Goal: Navigation & Orientation: Find specific page/section

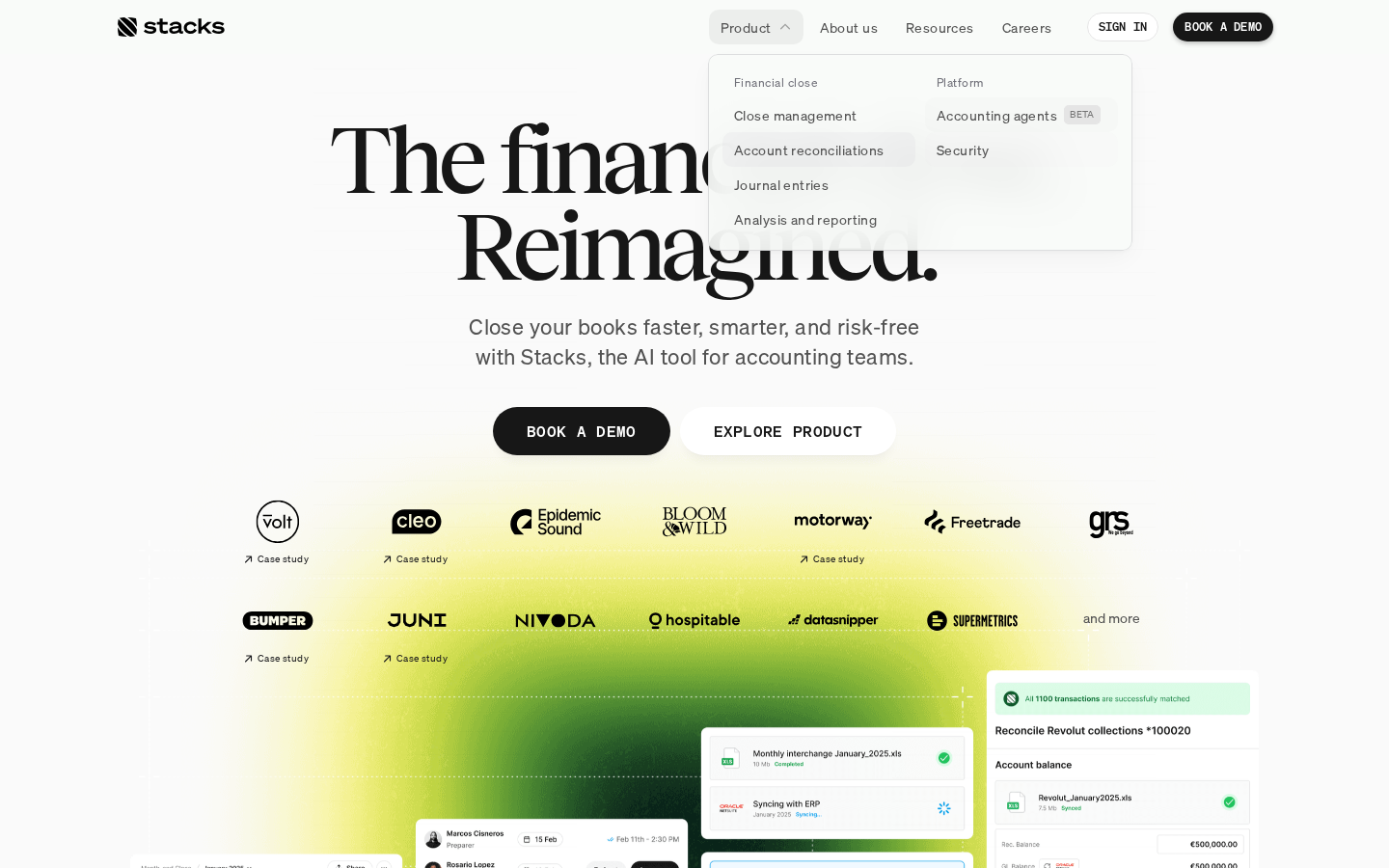
click at [854, 146] on p "Account reconciliations" at bounding box center [809, 150] width 150 height 20
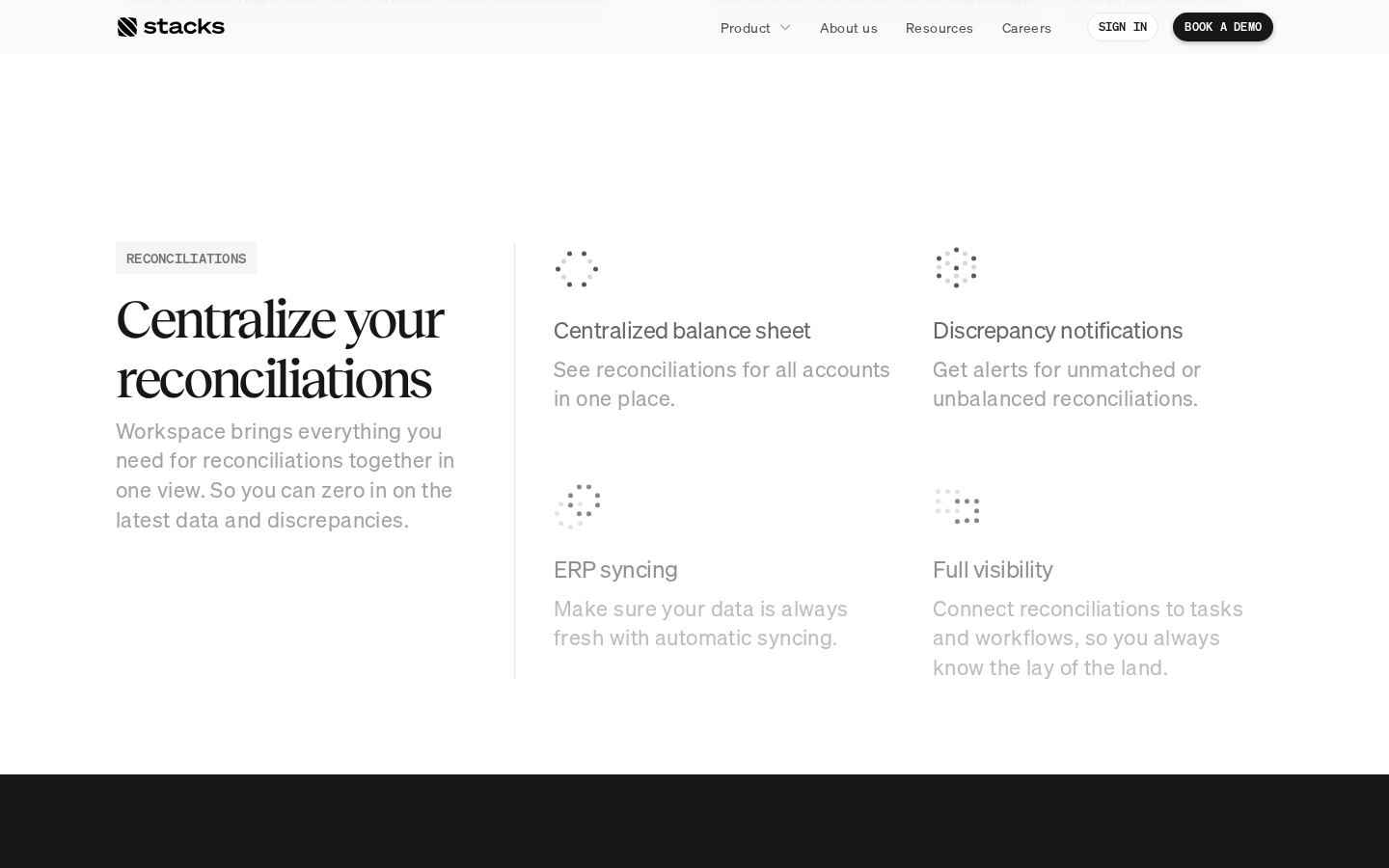
scroll to position [2673, 0]
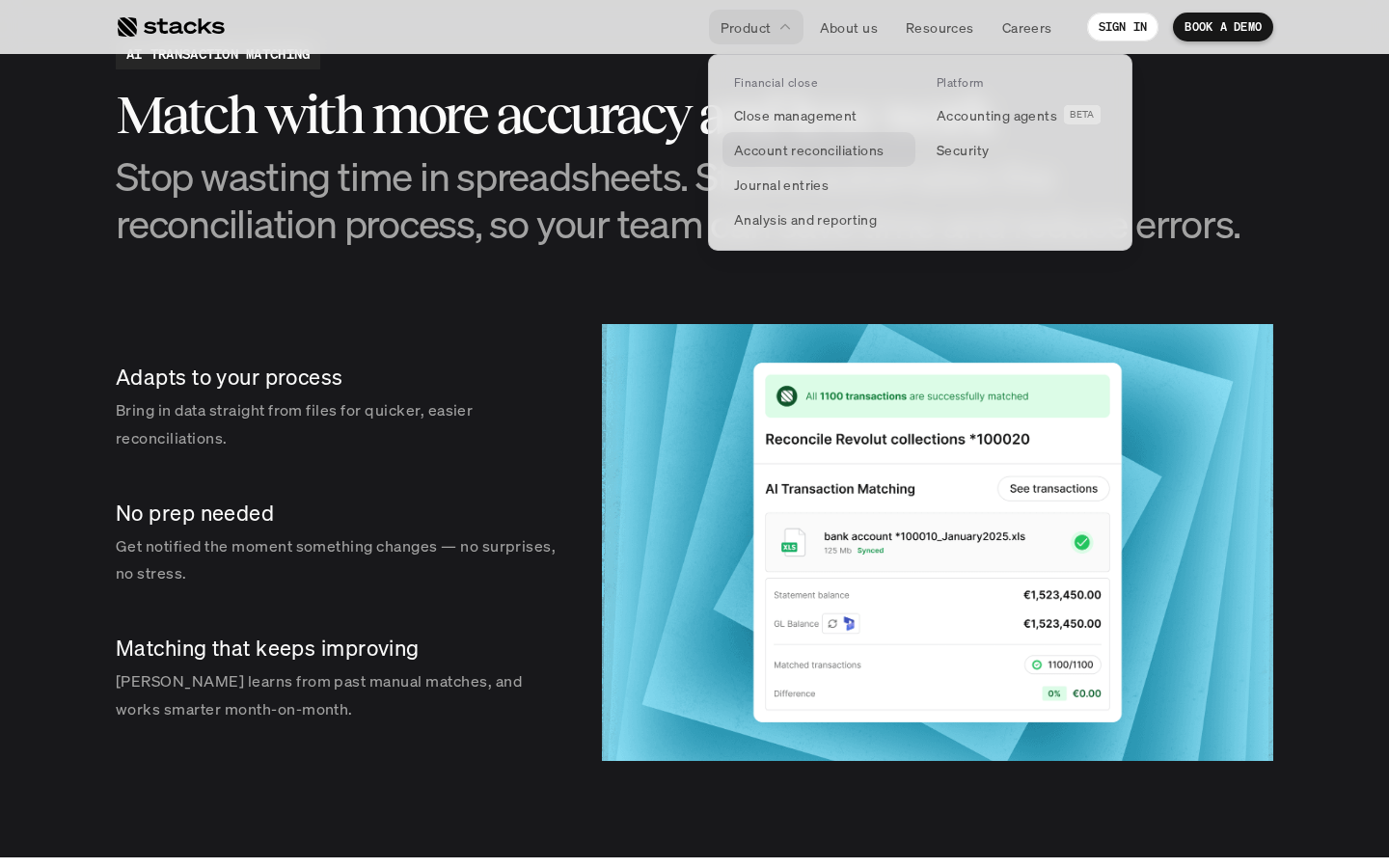
click at [793, 148] on p "Account reconciliations" at bounding box center [809, 150] width 150 height 20
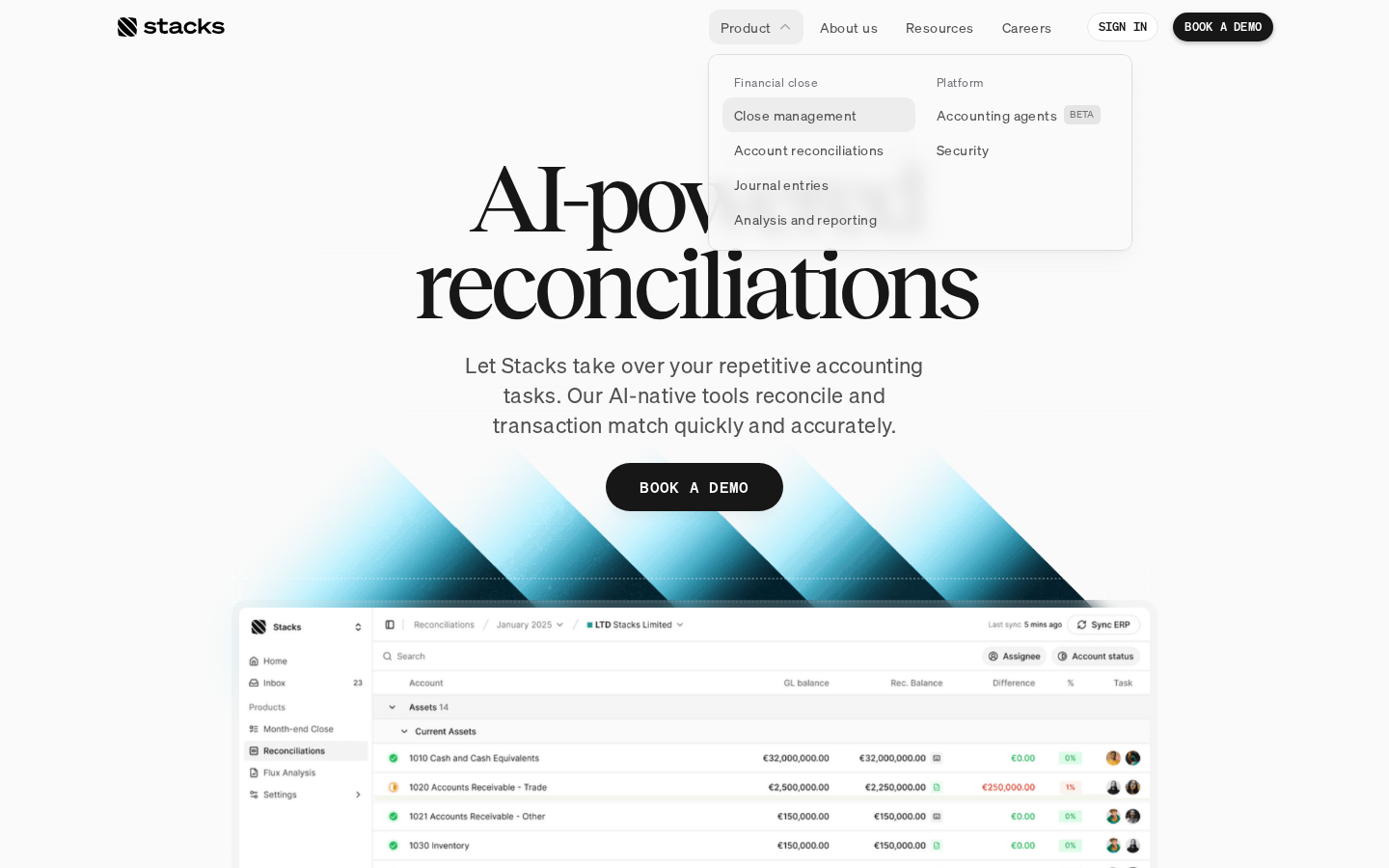
click at [785, 99] on link "Close management" at bounding box center [819, 115] width 193 height 35
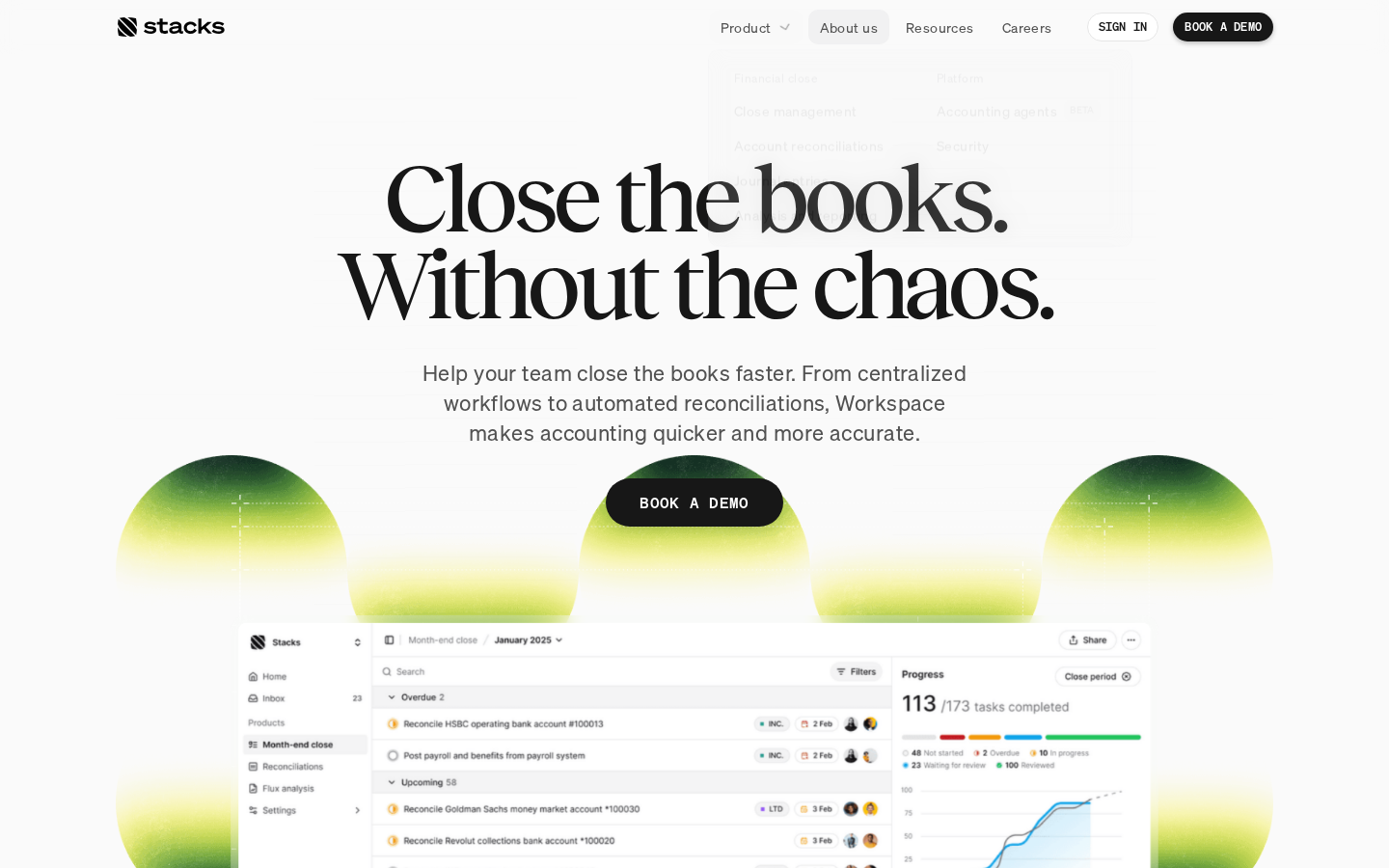
click at [780, 38] on link "Product" at bounding box center [755, 27] width 95 height 35
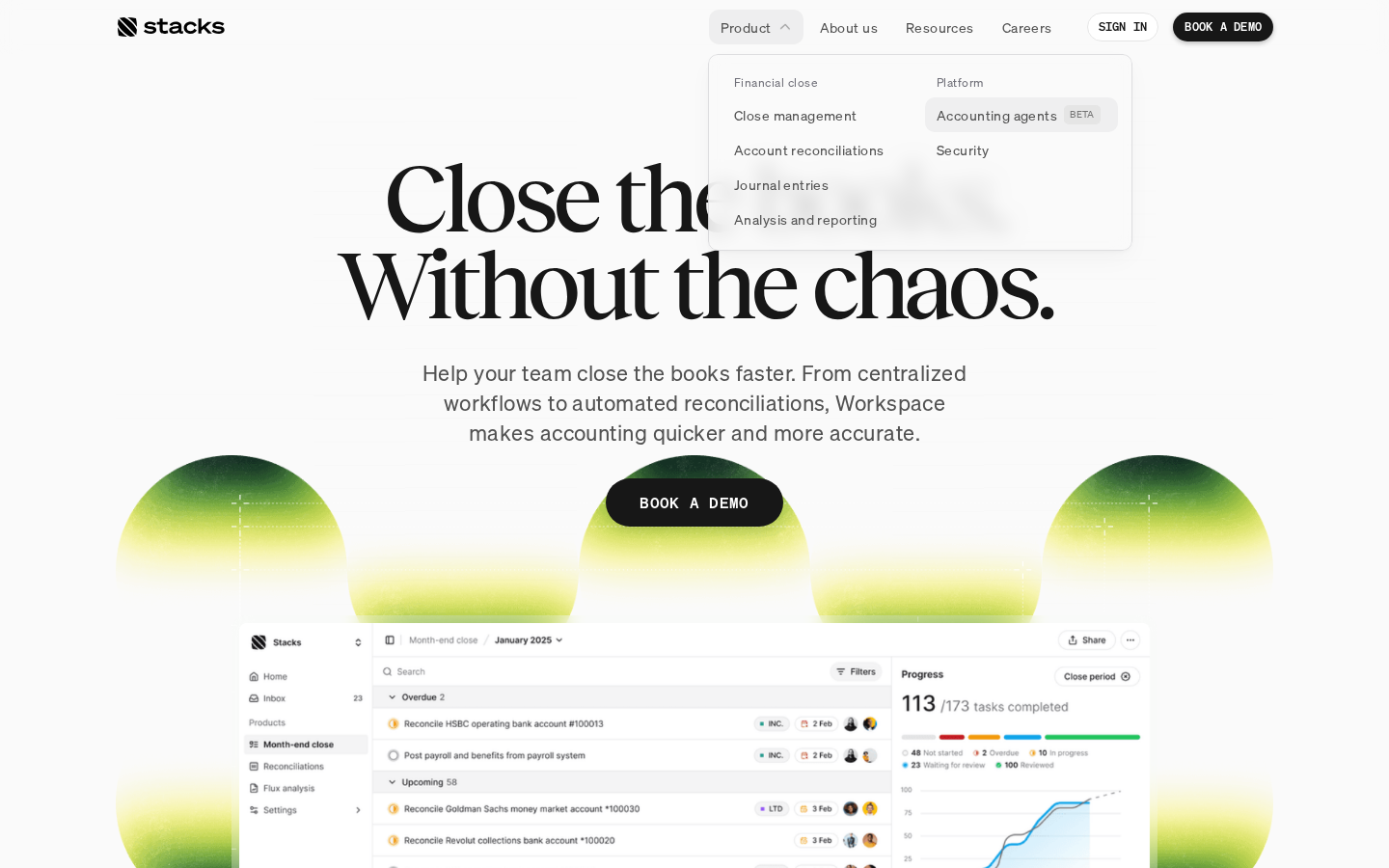
click at [949, 113] on p "Accounting agents" at bounding box center [997, 115] width 121 height 20
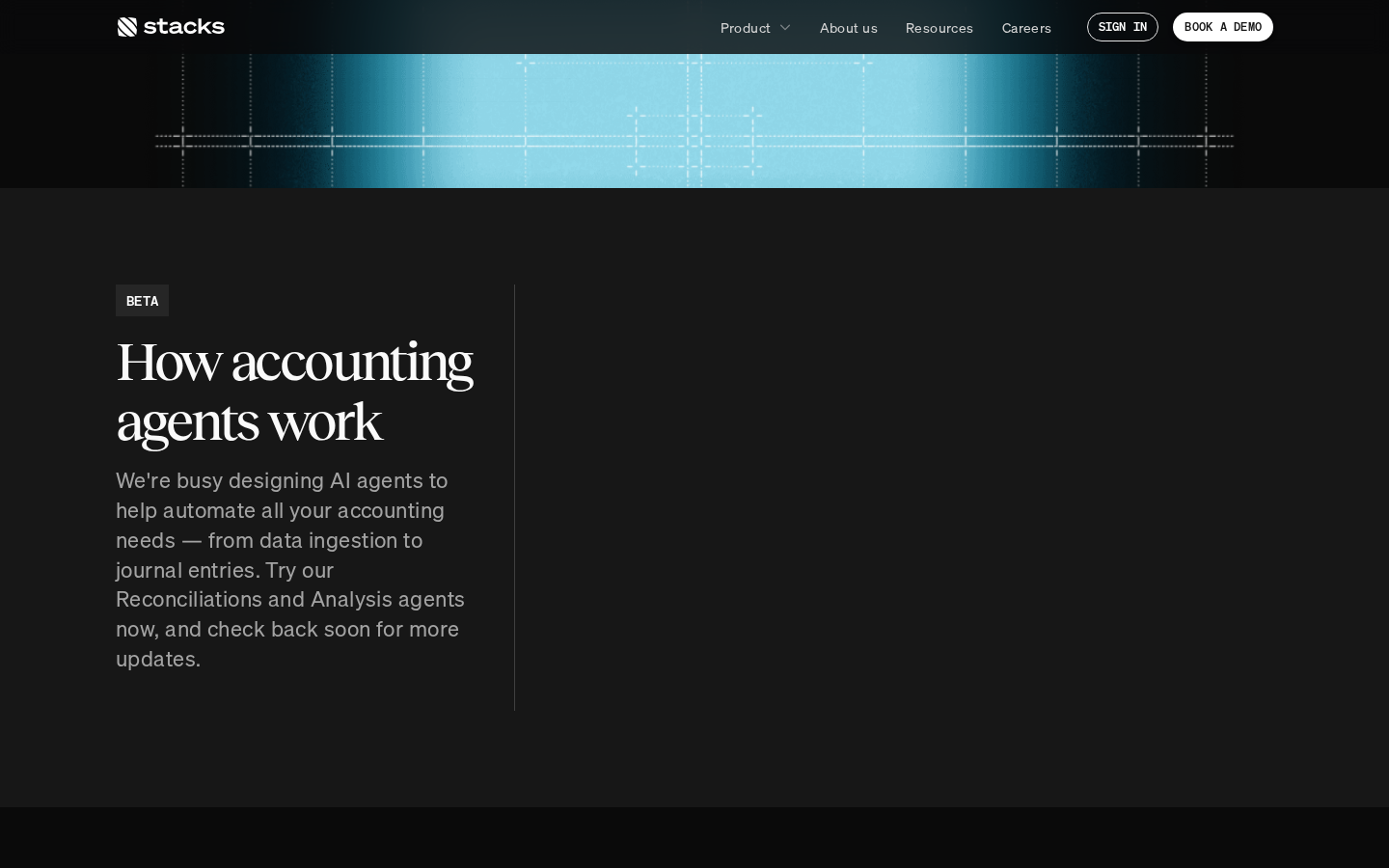
scroll to position [695, 0]
